Goal: Transaction & Acquisition: Purchase product/service

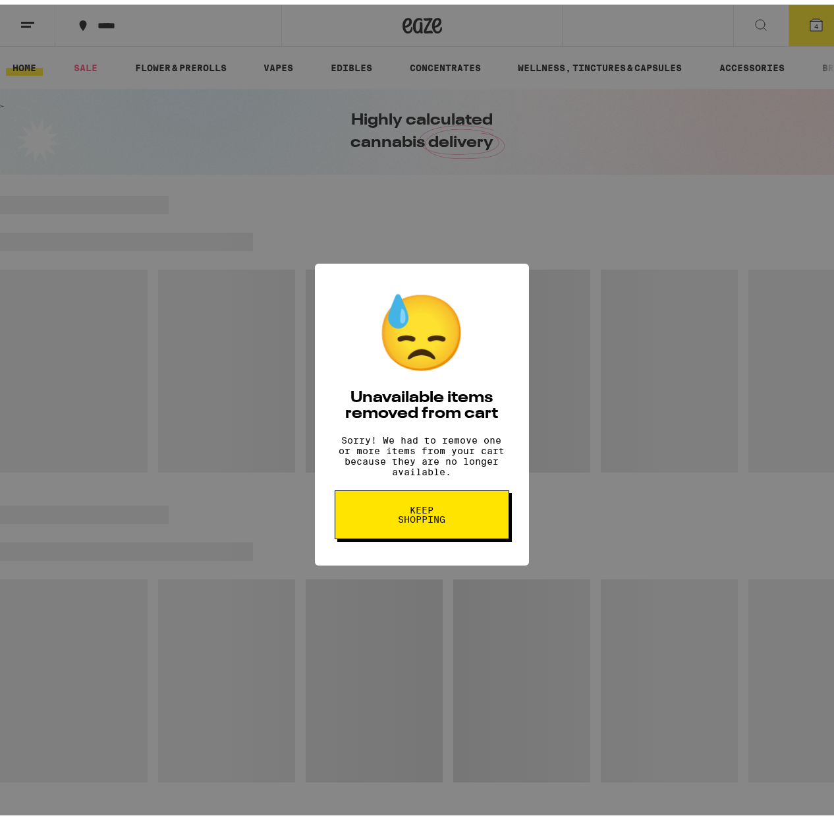
click at [412, 519] on span "Keep Shopping" at bounding box center [422, 510] width 68 height 18
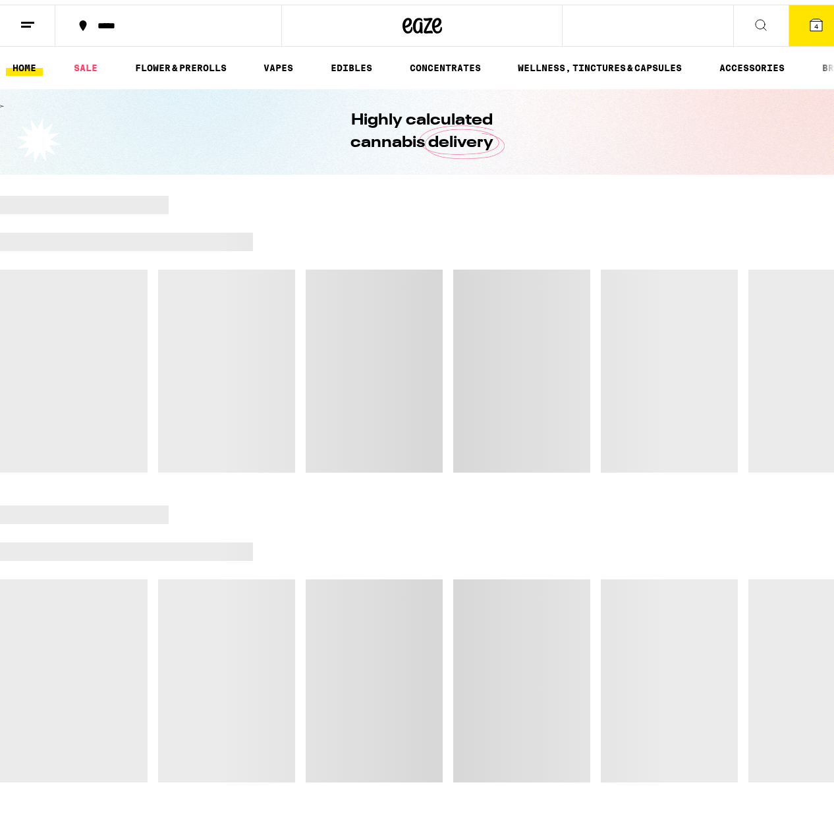
click at [86, 61] on link "SALE" at bounding box center [85, 63] width 37 height 16
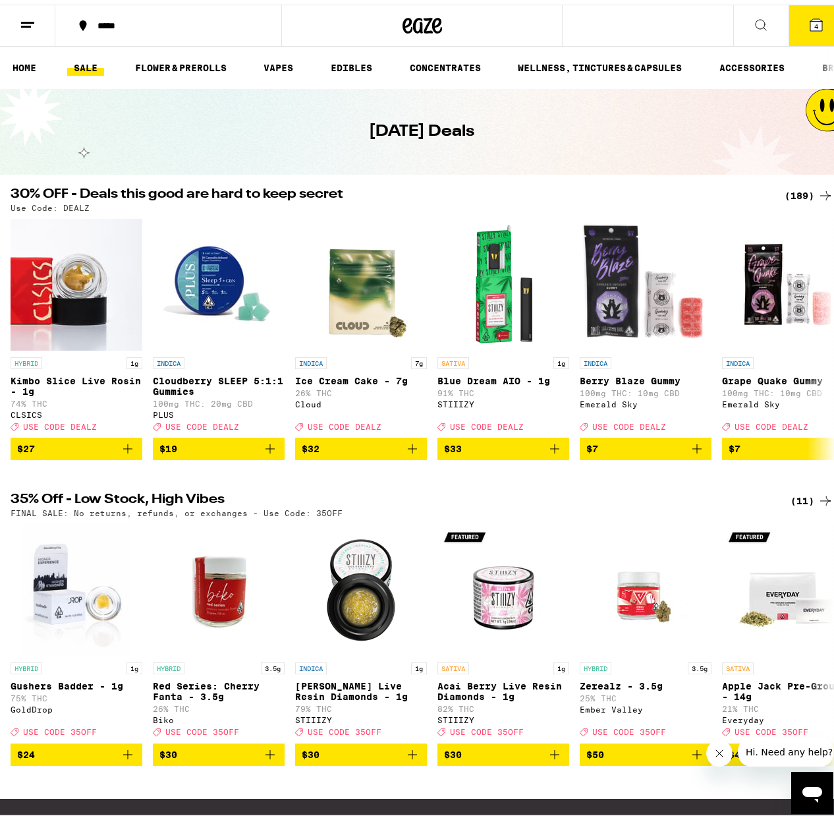
click at [794, 192] on div "(189)" at bounding box center [809, 191] width 49 height 16
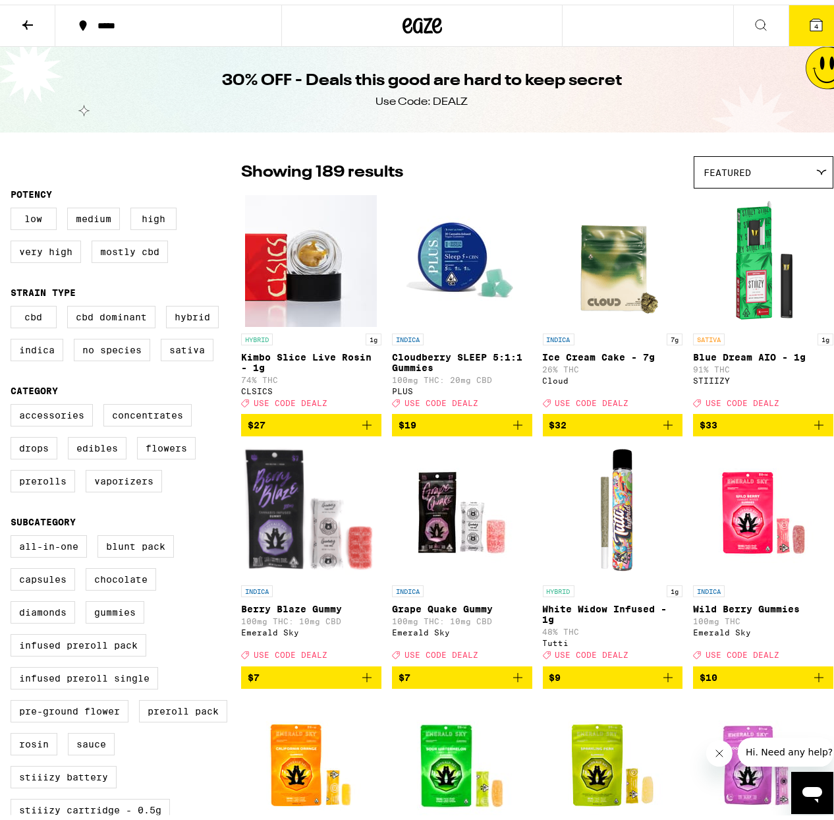
click at [789, 164] on div "Featured" at bounding box center [764, 167] width 138 height 31
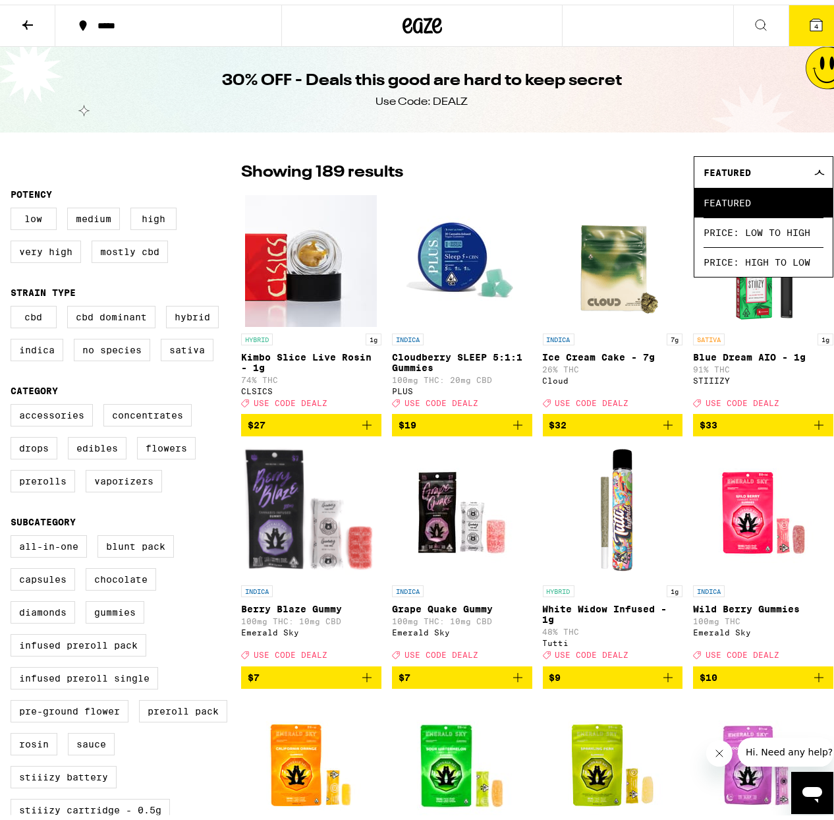
click at [591, 152] on div "Showing 189 results Featured Featured Price: Low to High Price: High to Low" at bounding box center [537, 168] width 592 height 32
click at [617, 167] on div "Showing 189 results Featured Featured Price: Low to High Price: High to Low" at bounding box center [537, 168] width 592 height 32
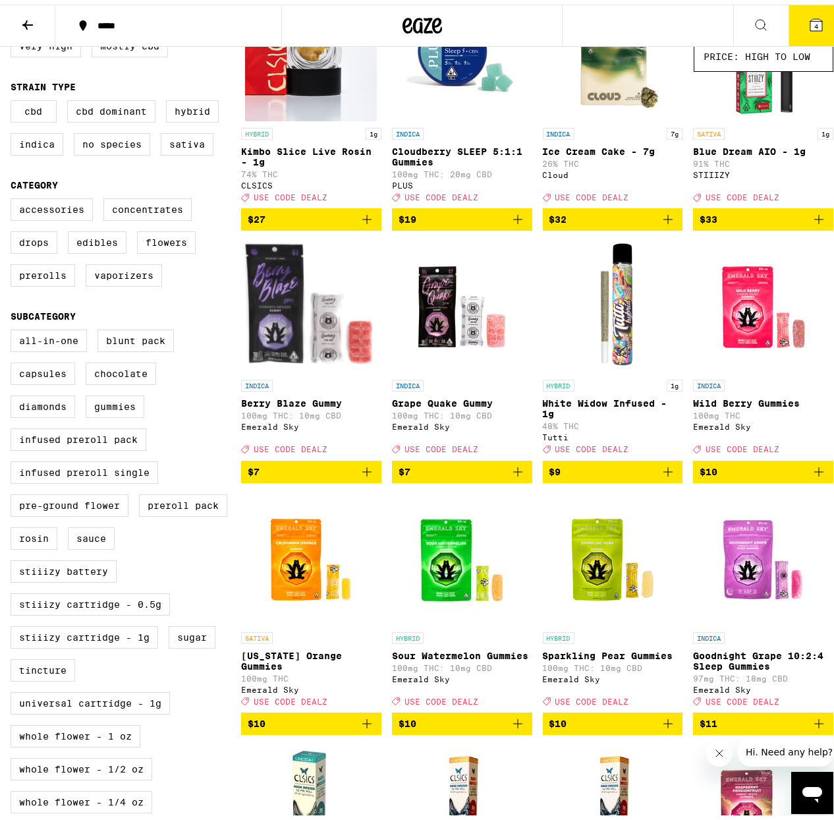
scroll to position [208, 0]
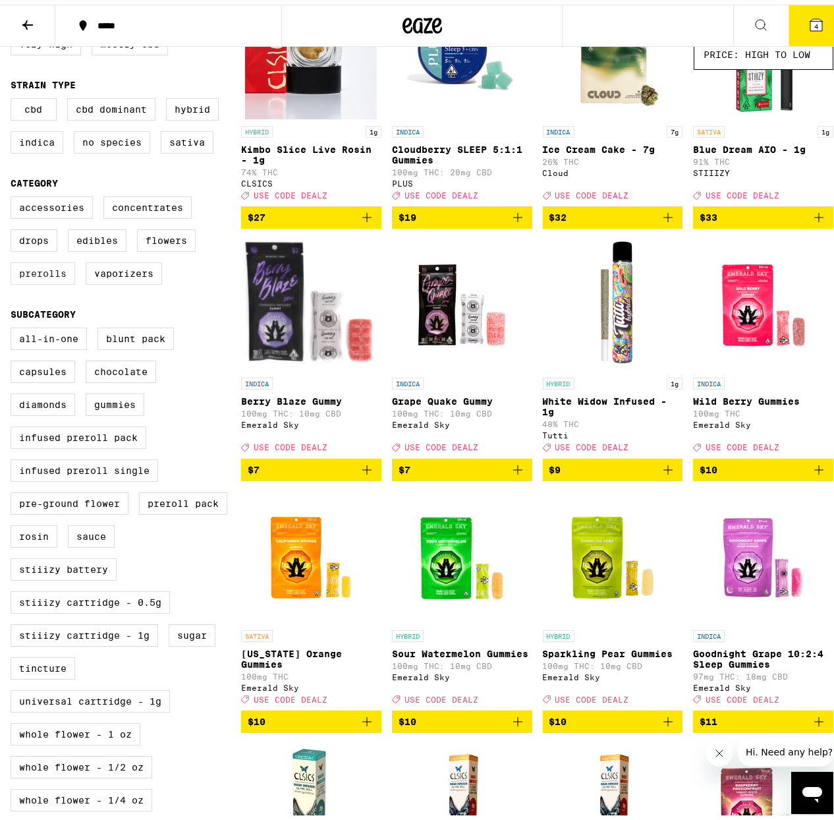
click at [46, 280] on label "Prerolls" at bounding box center [43, 269] width 65 height 22
click at [14, 194] on input "Prerolls" at bounding box center [13, 194] width 1 height 1
checkbox input "true"
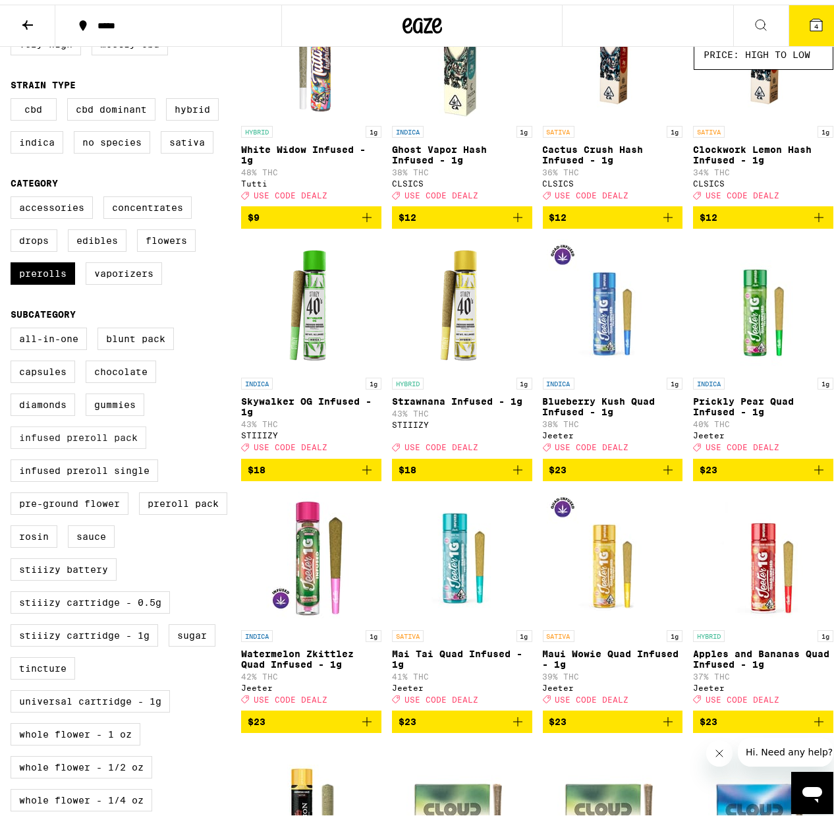
click at [83, 444] on label "Infused Preroll Pack" at bounding box center [79, 433] width 136 height 22
click at [14, 326] on input "Infused Preroll Pack" at bounding box center [13, 325] width 1 height 1
checkbox input "true"
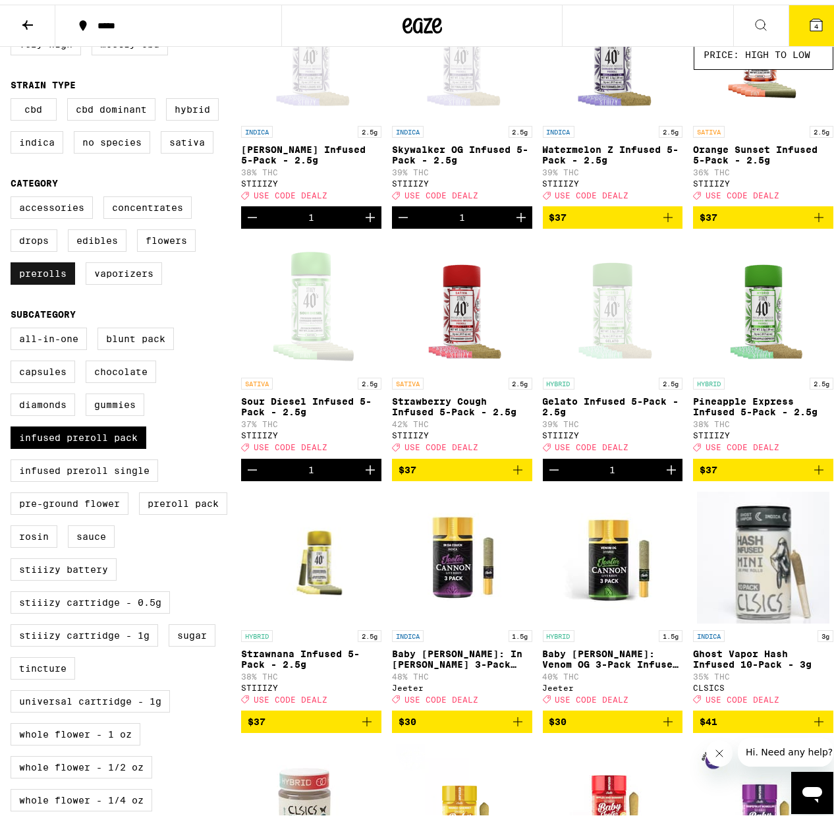
click at [40, 280] on label "Prerolls" at bounding box center [43, 269] width 65 height 22
click at [14, 194] on input "Prerolls" at bounding box center [13, 194] width 1 height 1
checkbox input "false"
